Goal: Obtain resource: Download file/media

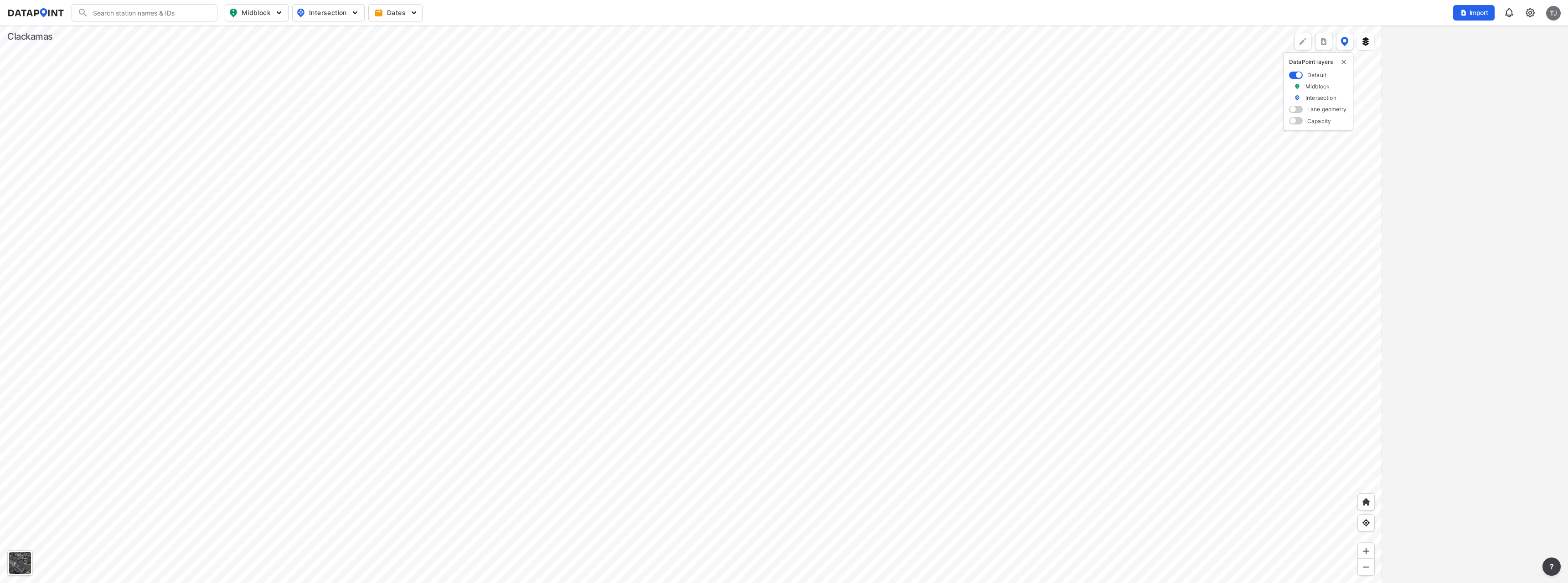
click at [738, 218] on div at bounding box center [691, 304] width 1382 height 558
click at [378, 132] on div at bounding box center [691, 304] width 1382 height 558
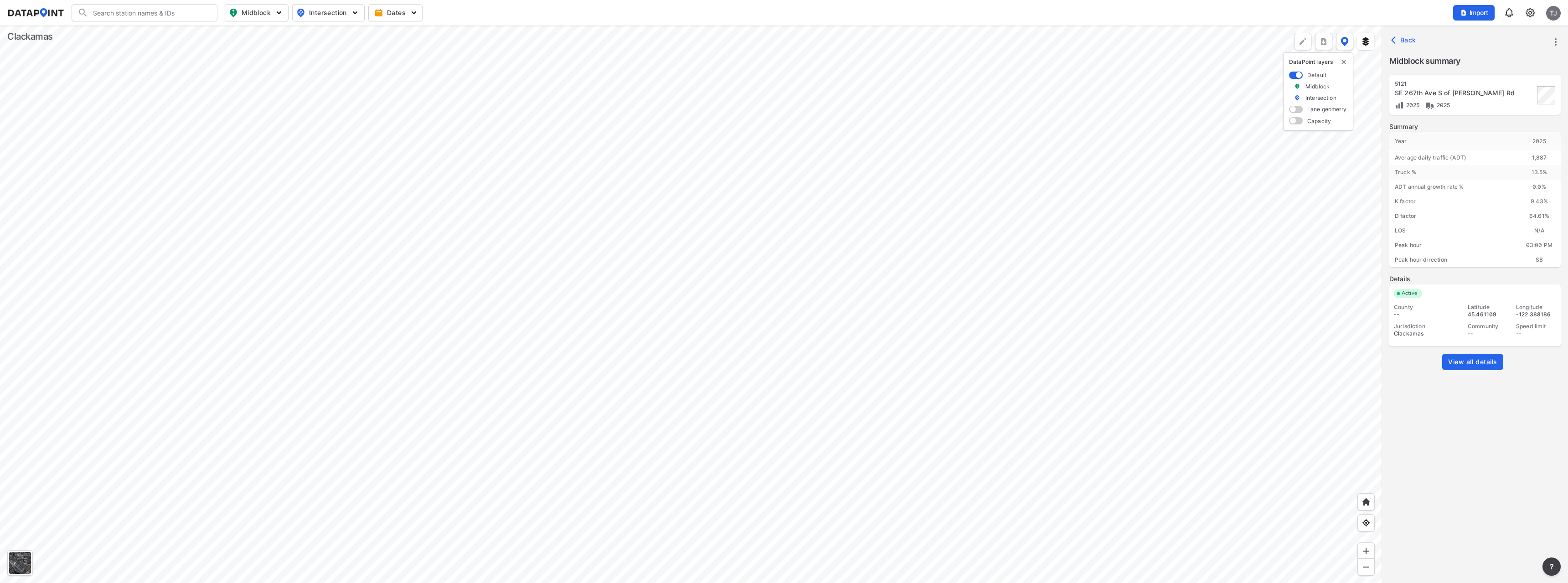
click at [1484, 359] on span "View all details" at bounding box center [1473, 362] width 49 height 9
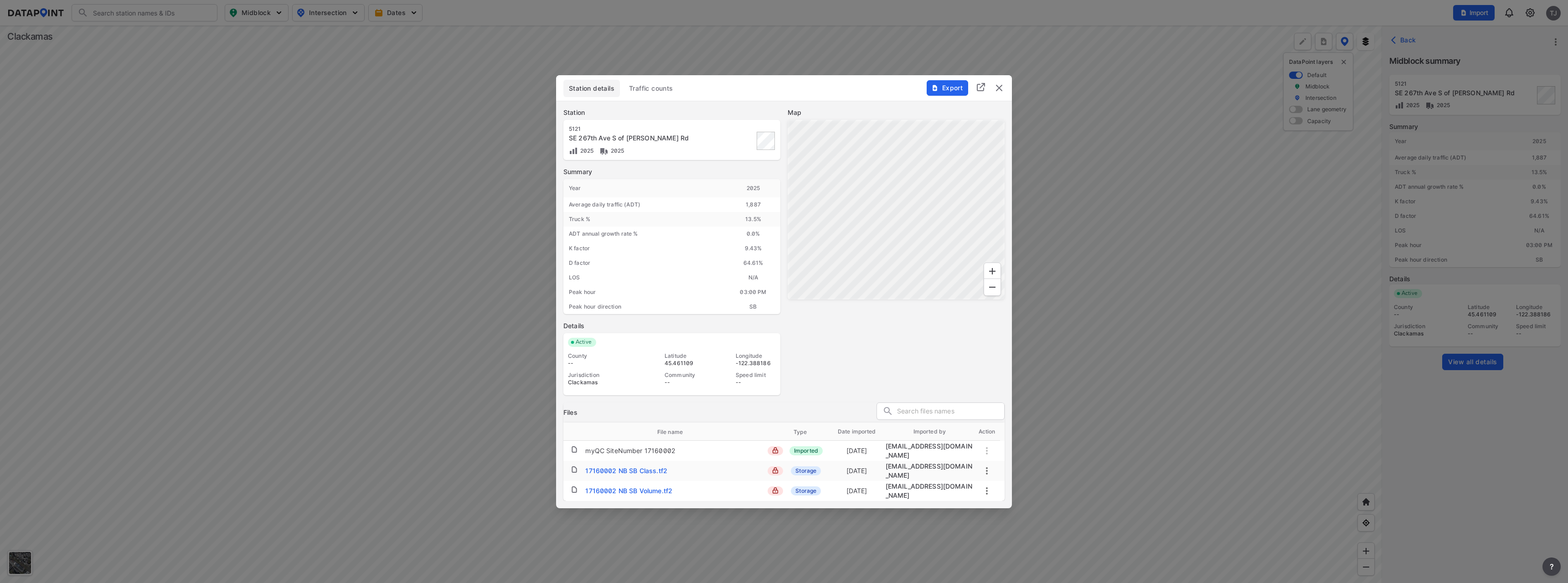
click at [611, 488] on div "17160002 NB SB Volume.tf2" at bounding box center [629, 491] width 87 height 9
click at [1000, 87] on img "delete" at bounding box center [999, 88] width 11 height 11
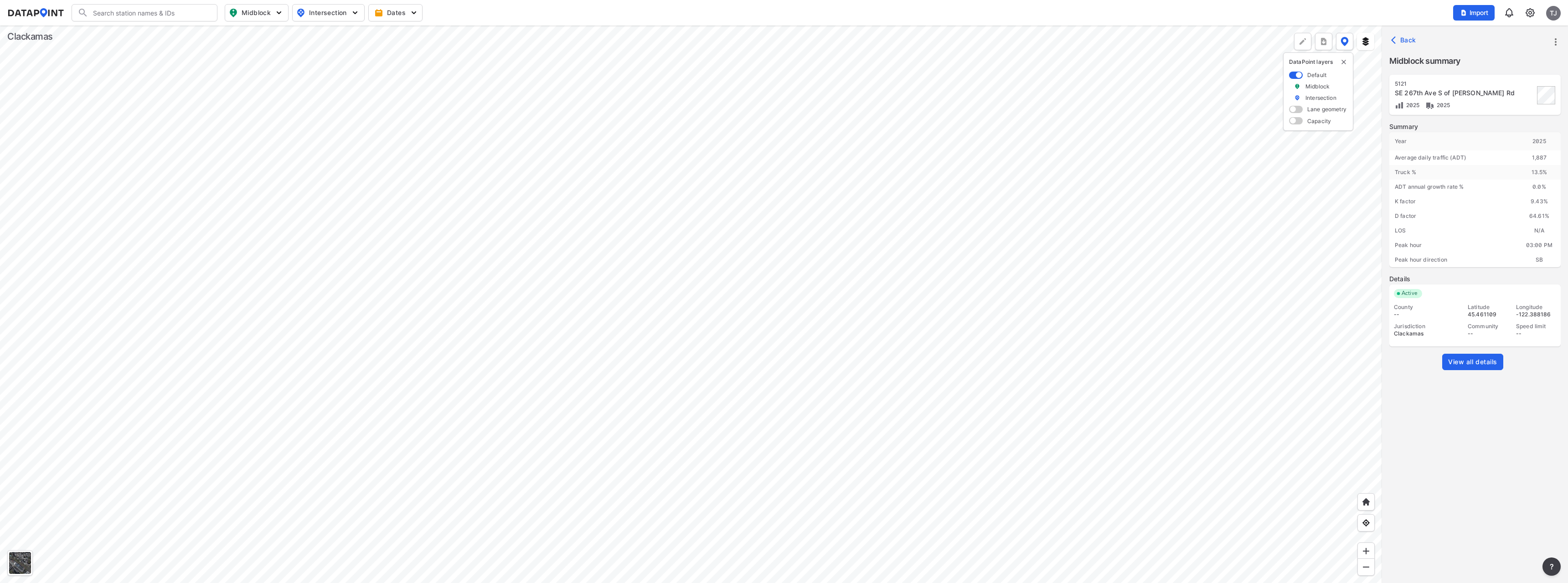
click at [434, 228] on div at bounding box center [691, 304] width 1382 height 558
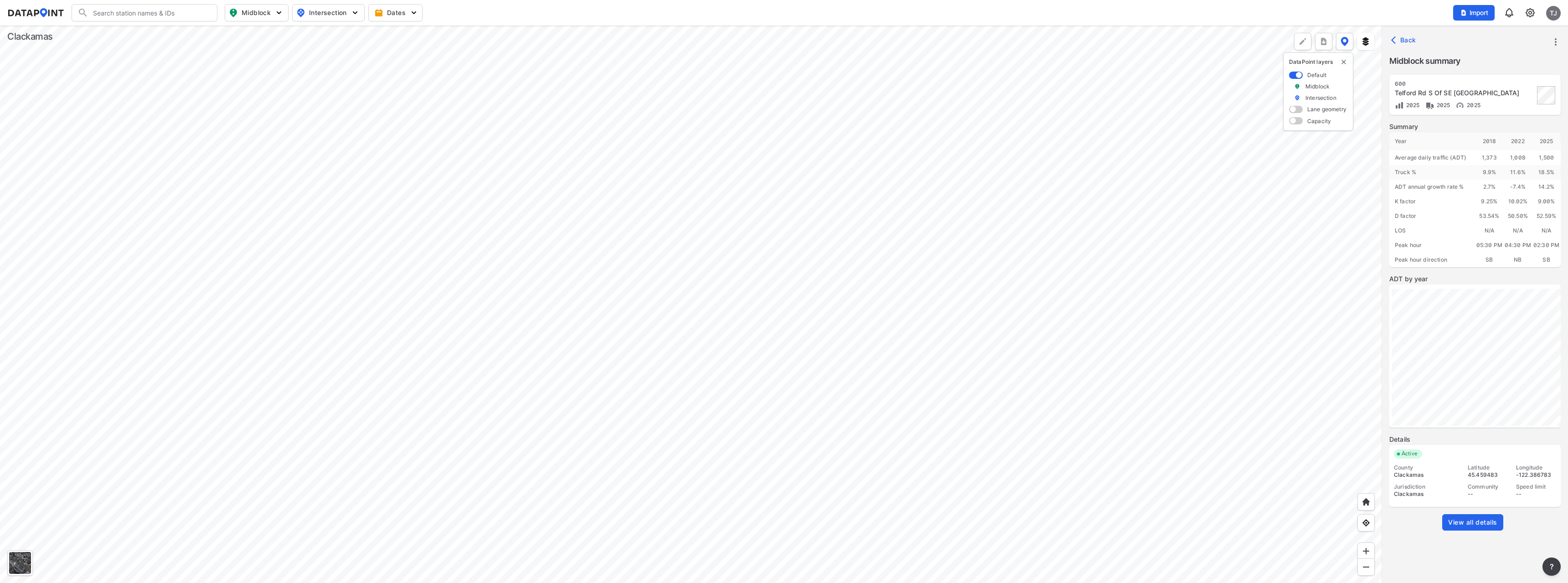
click at [1461, 517] on link "View all details" at bounding box center [1473, 522] width 61 height 16
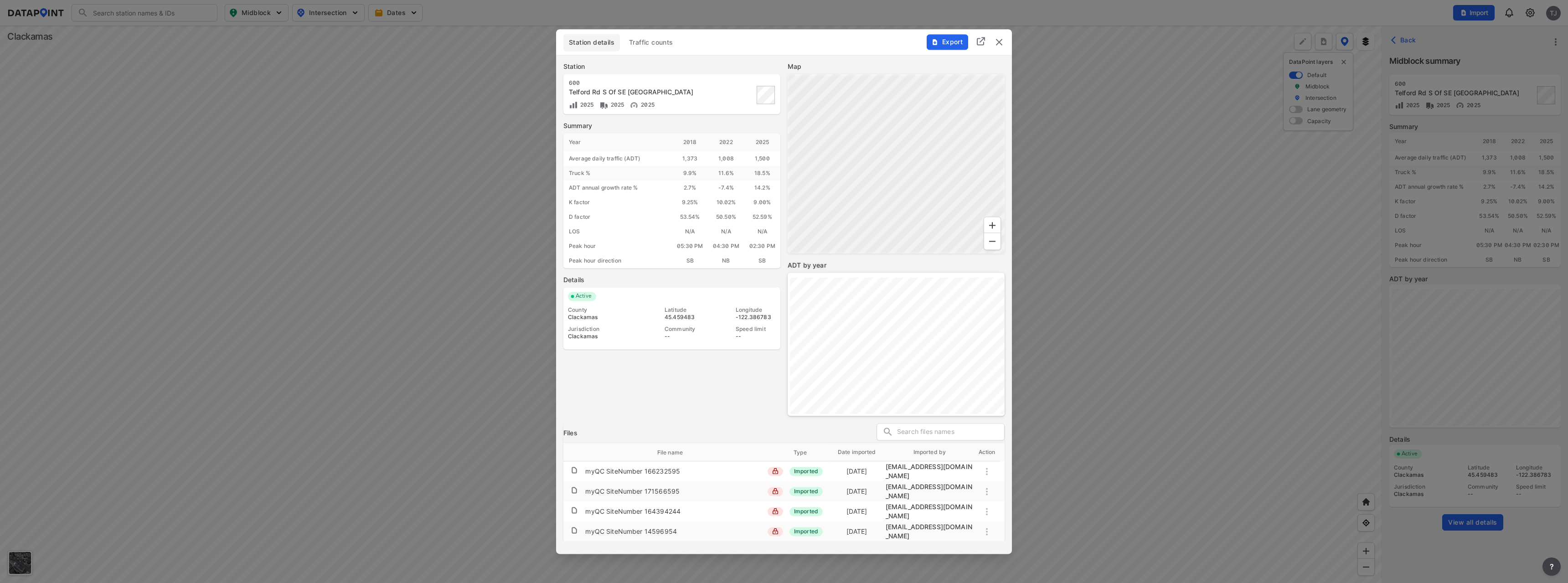
scroll to position [87, 0]
click at [629, 521] on div "#600-TELFORD_RD_SE_267TH_AVE_S.rdf" at bounding box center [648, 525] width 126 height 9
click at [940, 43] on span "Export" at bounding box center [946, 42] width 30 height 9
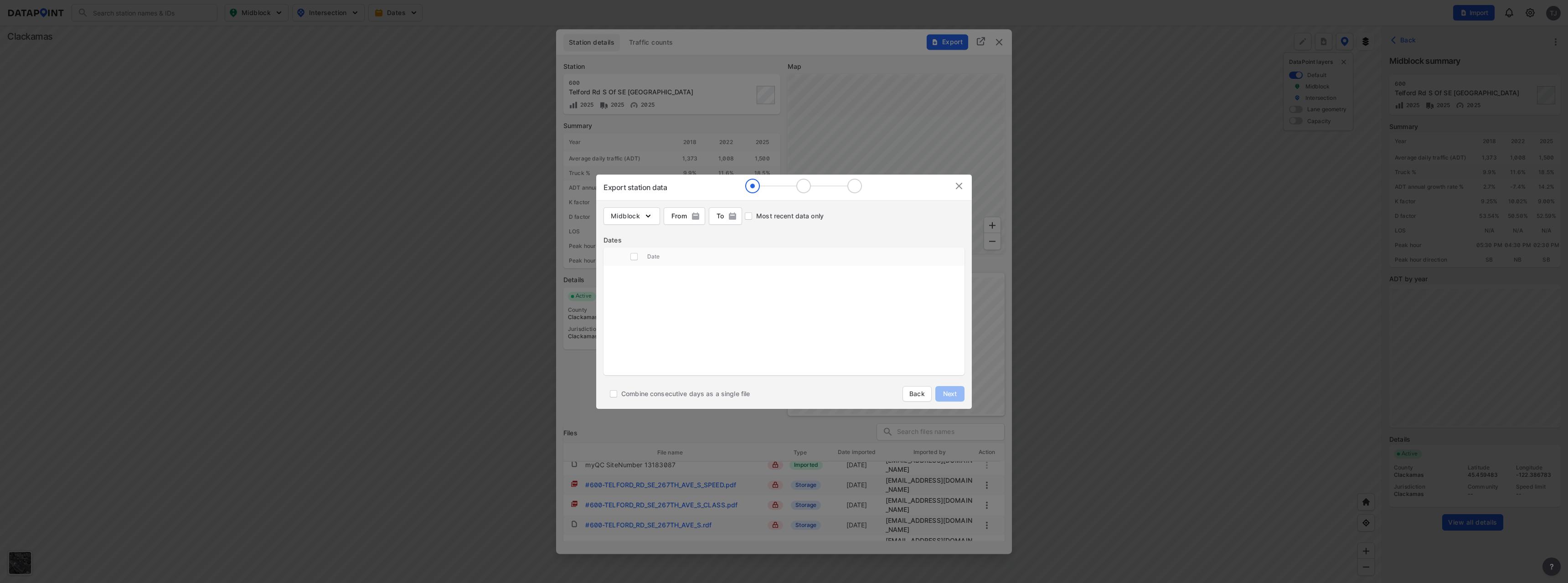
click at [958, 190] on img at bounding box center [959, 186] width 11 height 11
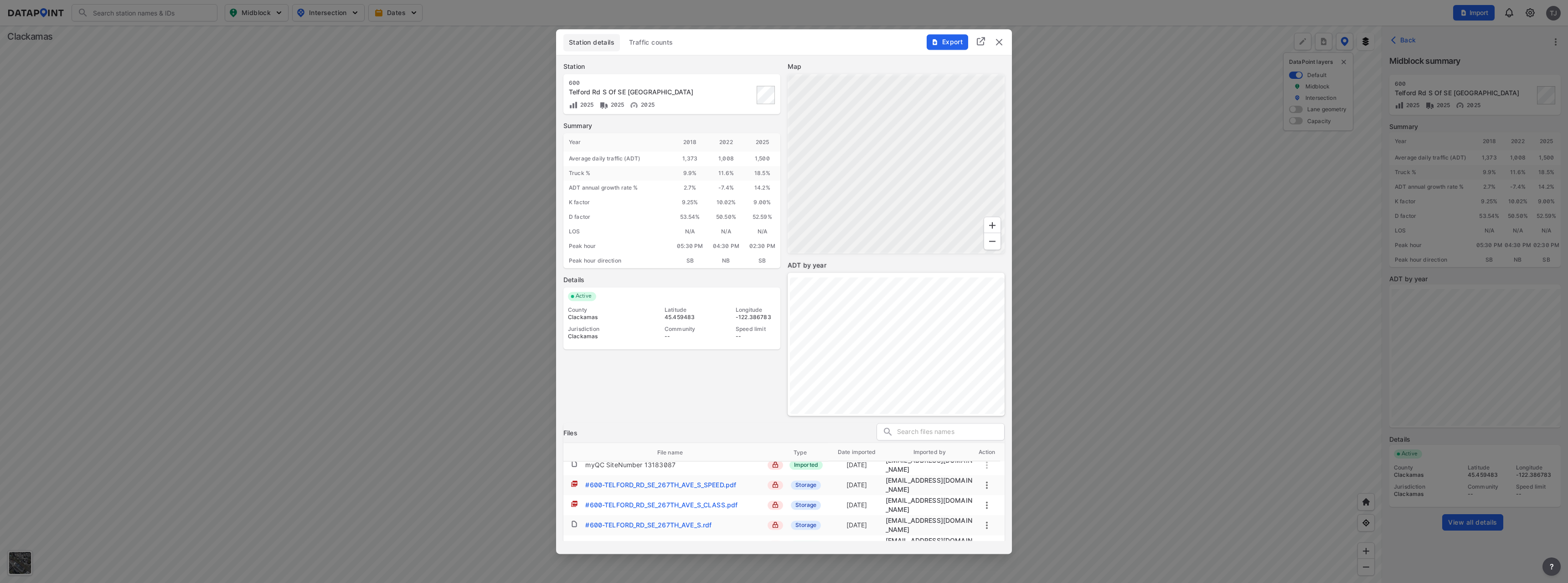
click at [667, 41] on span "Traffic counts" at bounding box center [651, 42] width 44 height 9
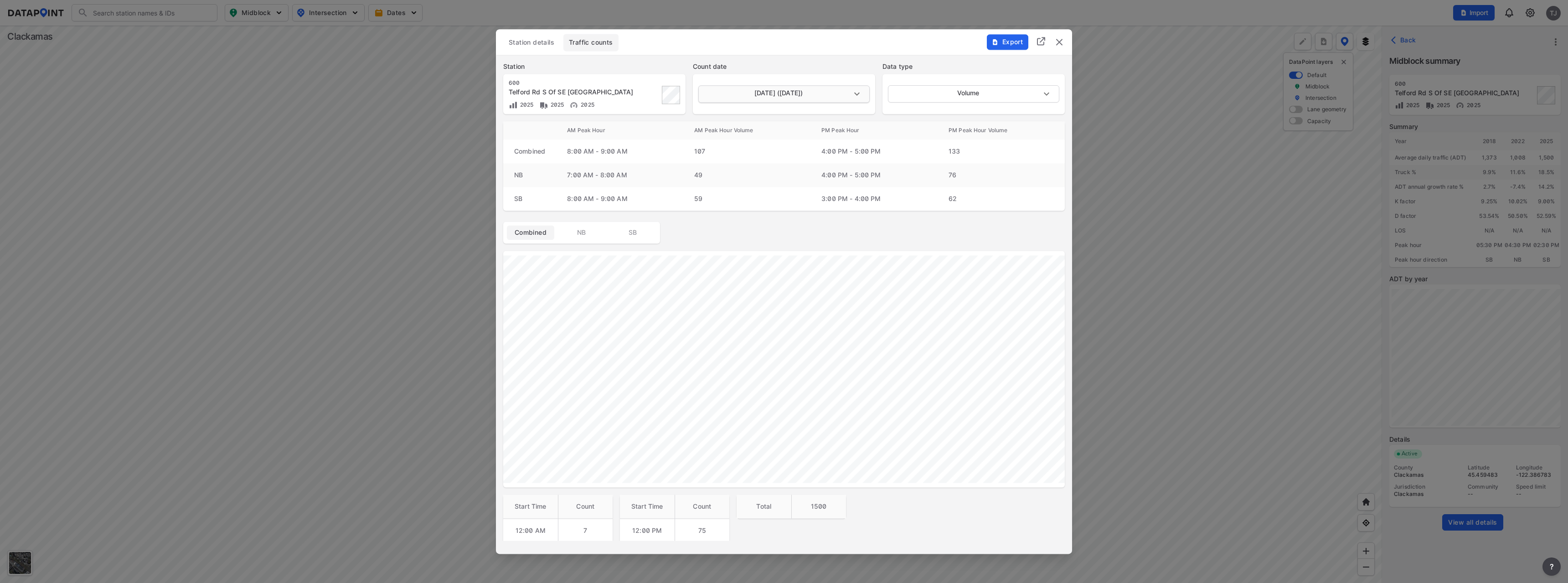
click at [817, 101] on body "Search Please enter a search term. Midblock Intersection Dates Import TJ Import…" at bounding box center [784, 291] width 1568 height 583
click at [796, 112] on li "March 2 2022 (Wednesday)" at bounding box center [783, 111] width 170 height 18
type input "2022-03-02"
click at [1004, 37] on span "Export" at bounding box center [1007, 42] width 30 height 9
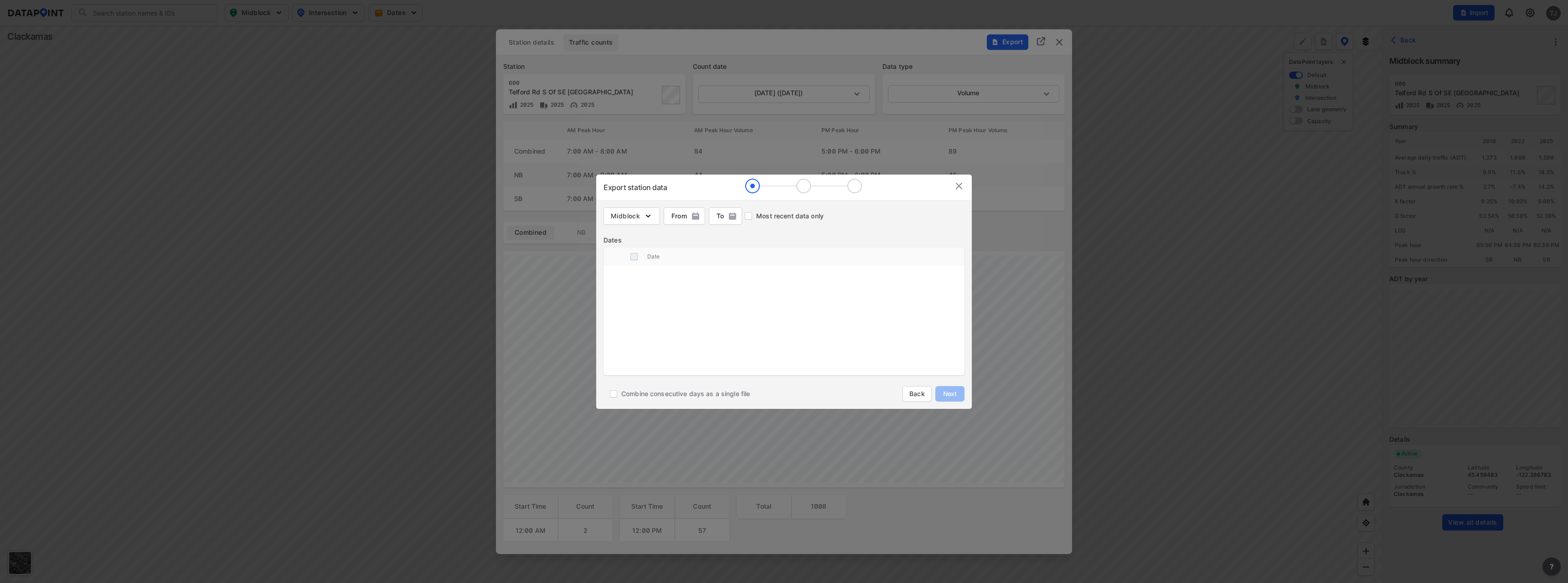
click at [641, 259] on input "decorative checkbox" at bounding box center [634, 257] width 18 height 18
click at [634, 259] on input "decorative checkbox" at bounding box center [634, 257] width 18 height 18
checkbox input "false"
click at [912, 395] on span "Back" at bounding box center [917, 393] width 18 height 9
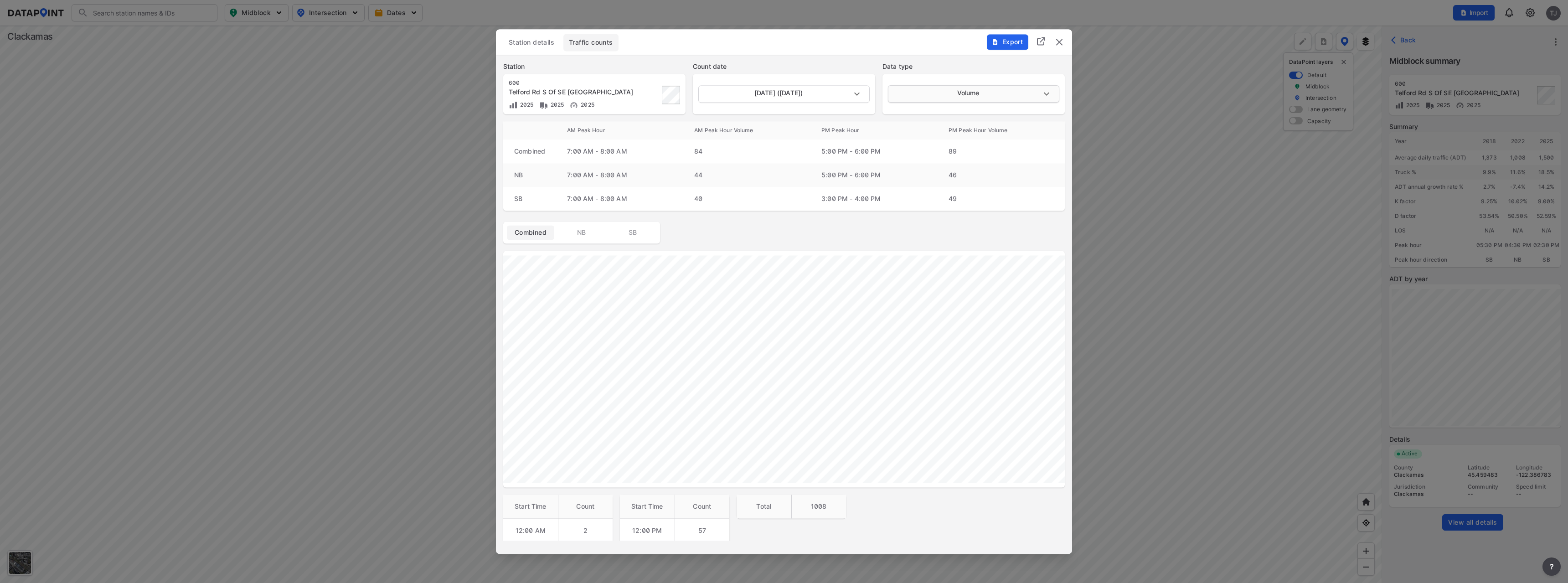
click at [933, 98] on body "Search Please enter a search term. Midblock Intersection Dates Import TJ Import…" at bounding box center [784, 291] width 1568 height 583
click at [933, 98] on li "Volume" at bounding box center [973, 94] width 170 height 18
click at [522, 36] on button "Station details" at bounding box center [531, 42] width 56 height 18
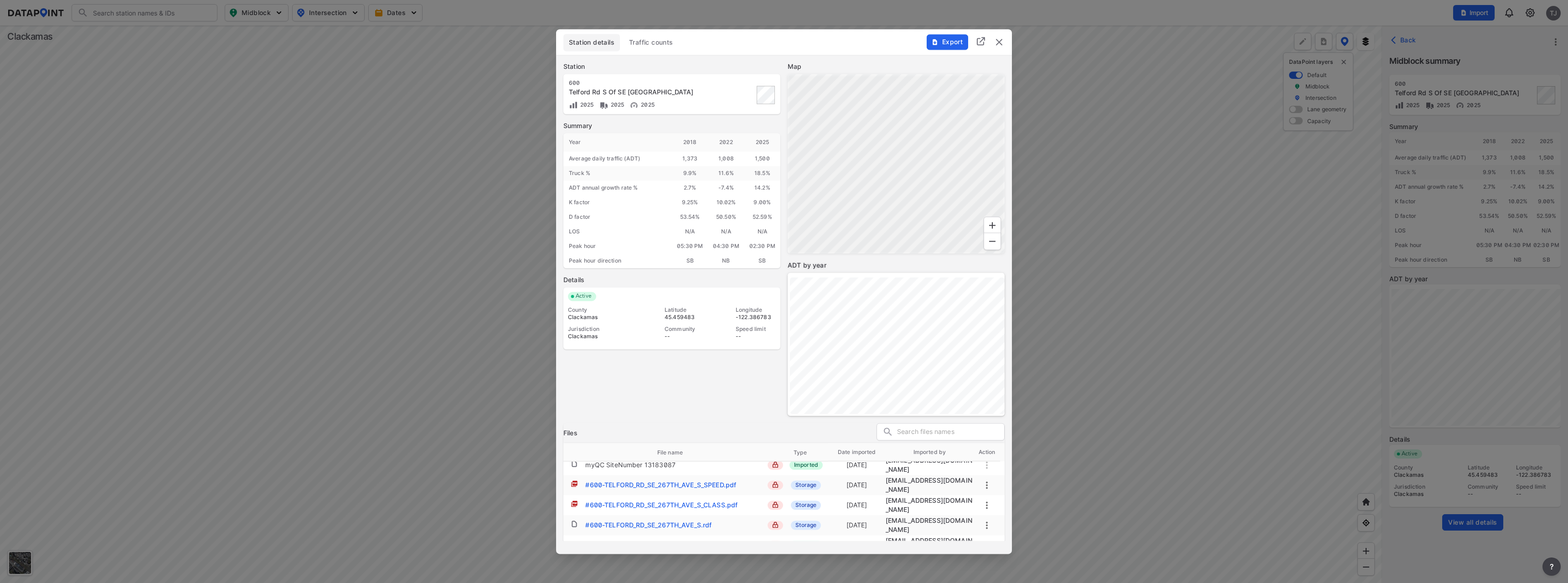
scroll to position [32, 0]
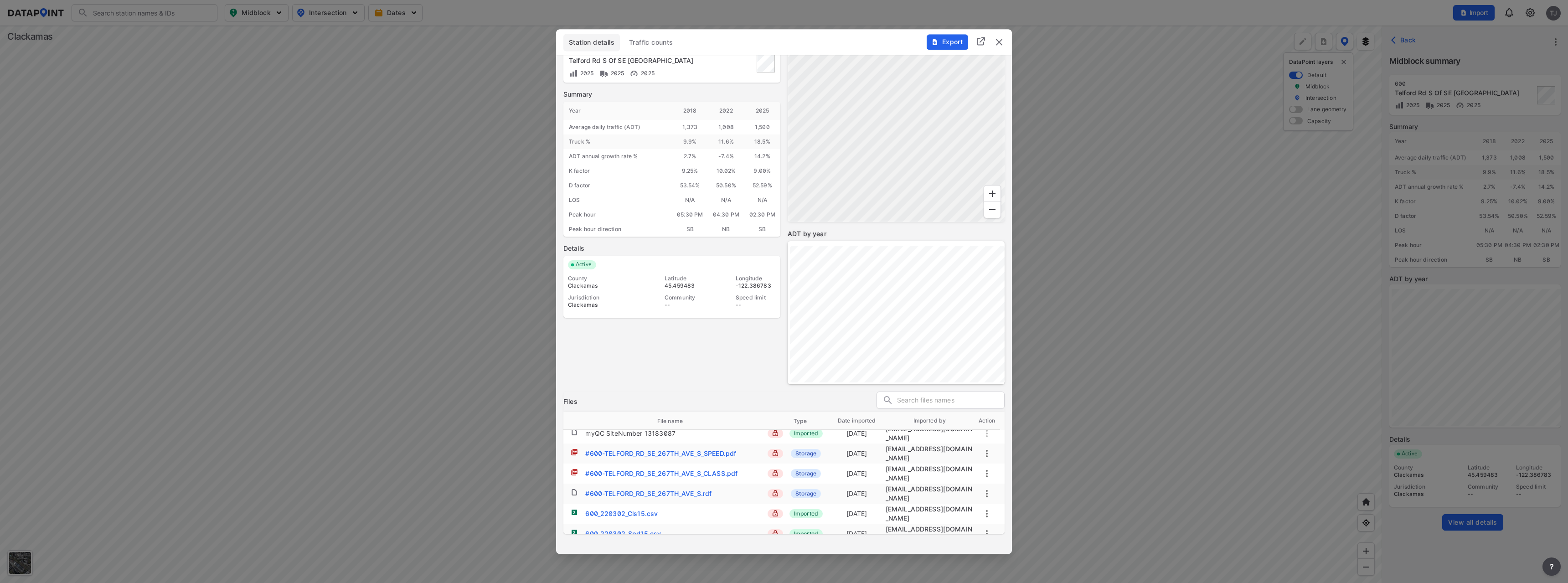
click at [1001, 44] on div "Export" at bounding box center [965, 37] width 92 height 16
click at [999, 45] on img "delete" at bounding box center [999, 42] width 11 height 11
